Goal: Information Seeking & Learning: Learn about a topic

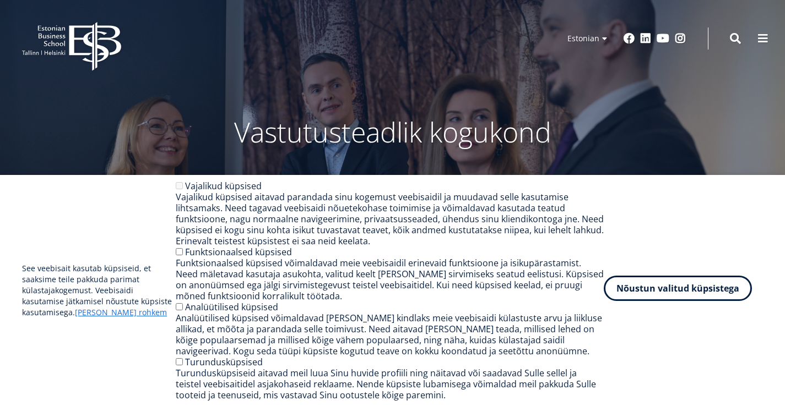
click at [713, 297] on button "Nõustun valitud küpsistega" at bounding box center [678, 288] width 148 height 25
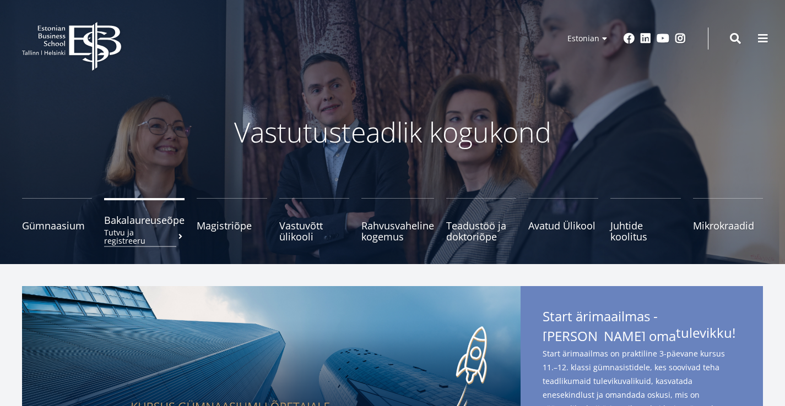
click at [181, 229] on small "Tutvu ja registreeru" at bounding box center [144, 237] width 80 height 17
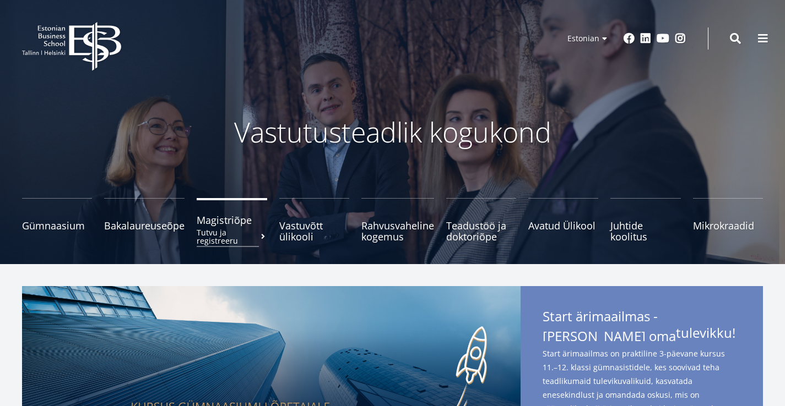
click at [239, 236] on small "Tutvu ja registreeru" at bounding box center [232, 237] width 70 height 17
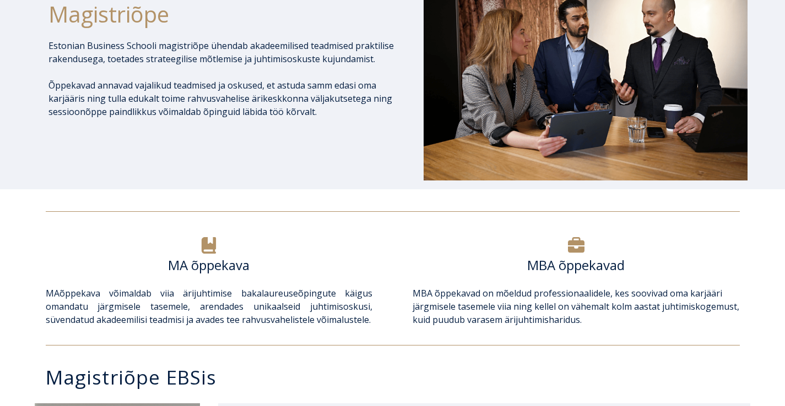
scroll to position [509, 0]
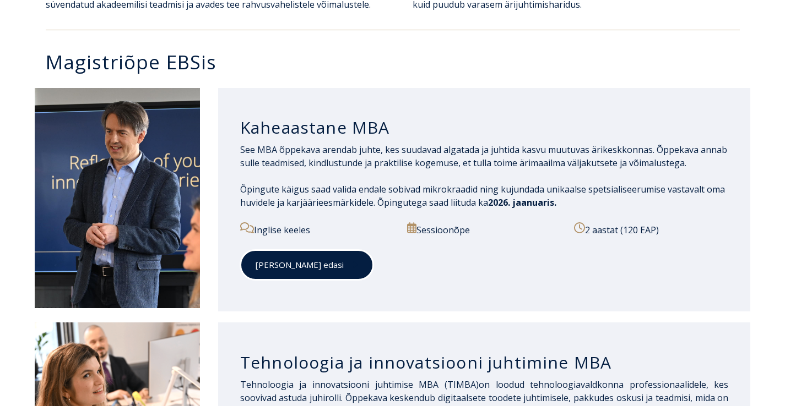
click at [290, 260] on link "[PERSON_NAME] edasi" at bounding box center [306, 265] width 133 height 30
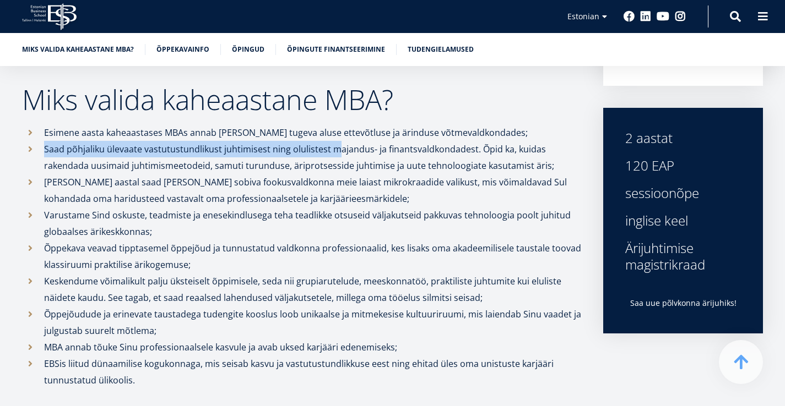
drag, startPoint x: 66, startPoint y: 155, endPoint x: 355, endPoint y: 159, distance: 289.1
click at [355, 159] on p "Saad põhjaliku ülevaate vastutustundlikust juhtimisest ning olulistest majandus…" at bounding box center [312, 157] width 537 height 33
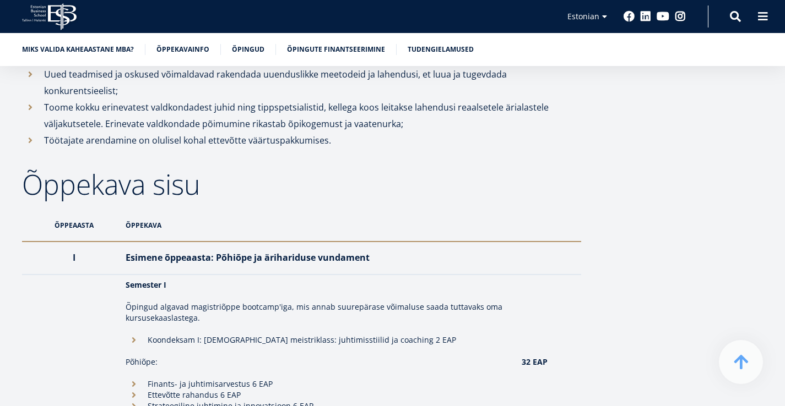
scroll to position [1349, 0]
